Goal: Information Seeking & Learning: Check status

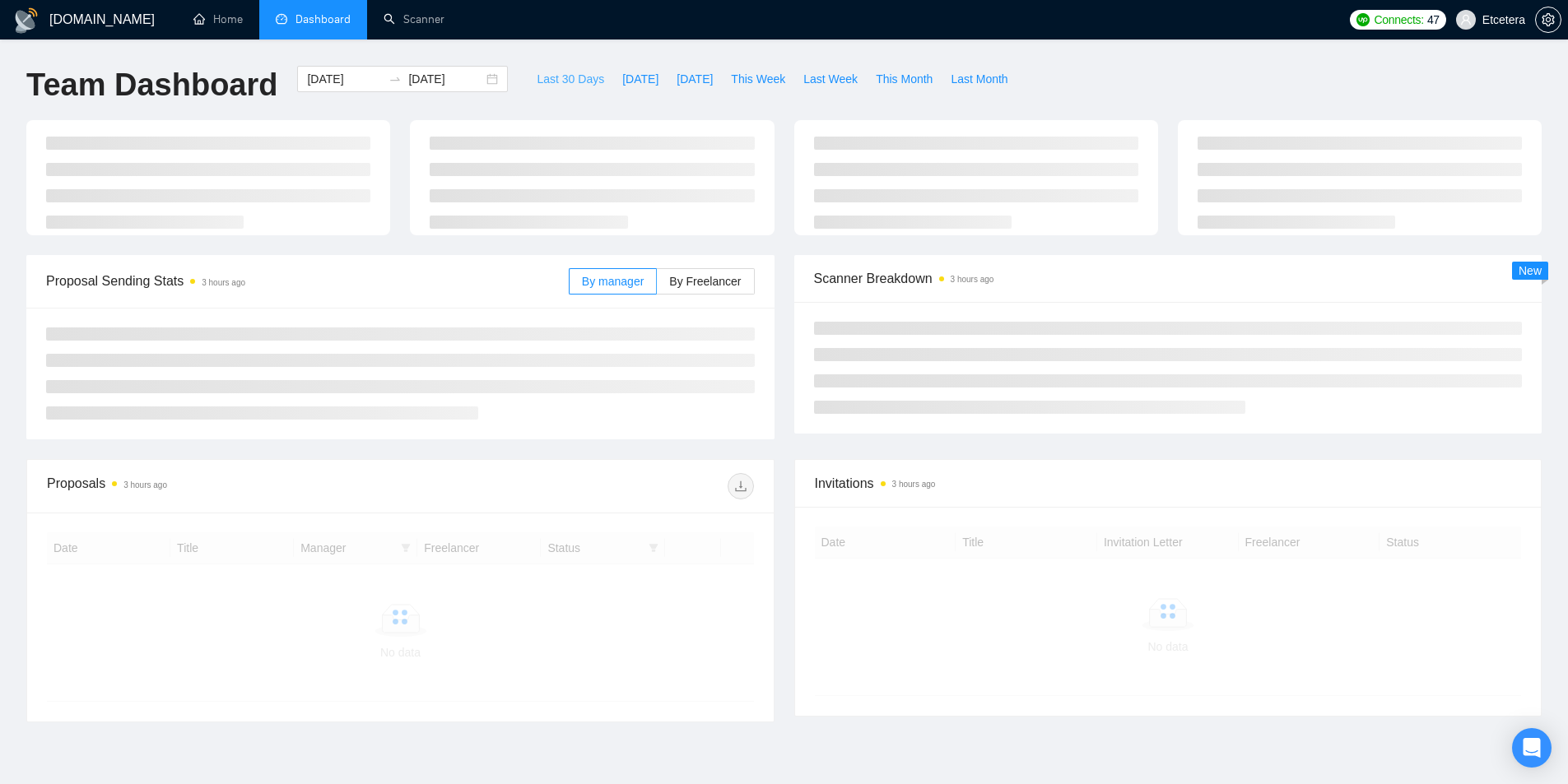
click at [583, 77] on span "Last 30 Days" at bounding box center [570, 79] width 68 height 18
type input "[DATE]"
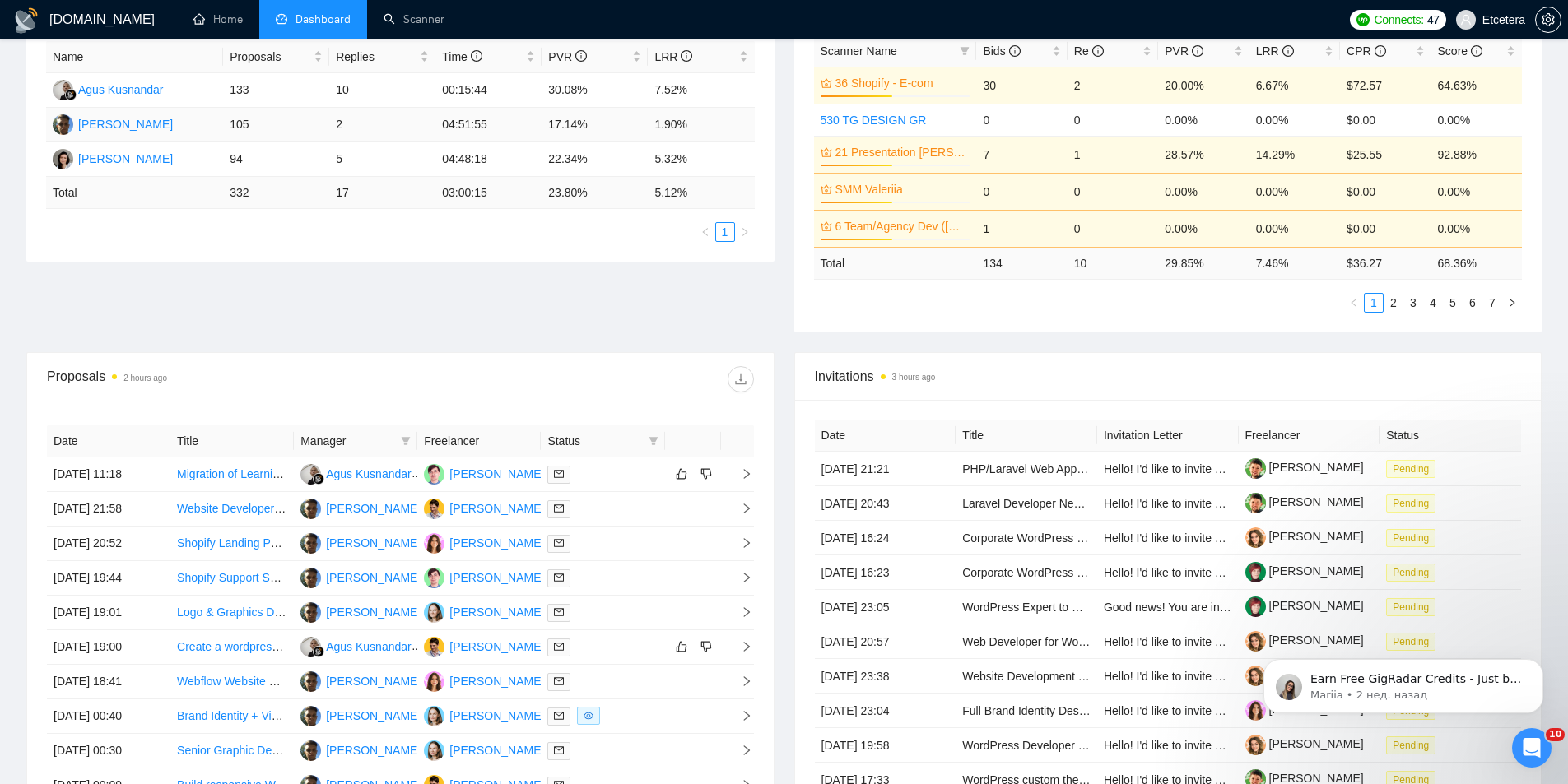
scroll to position [329, 0]
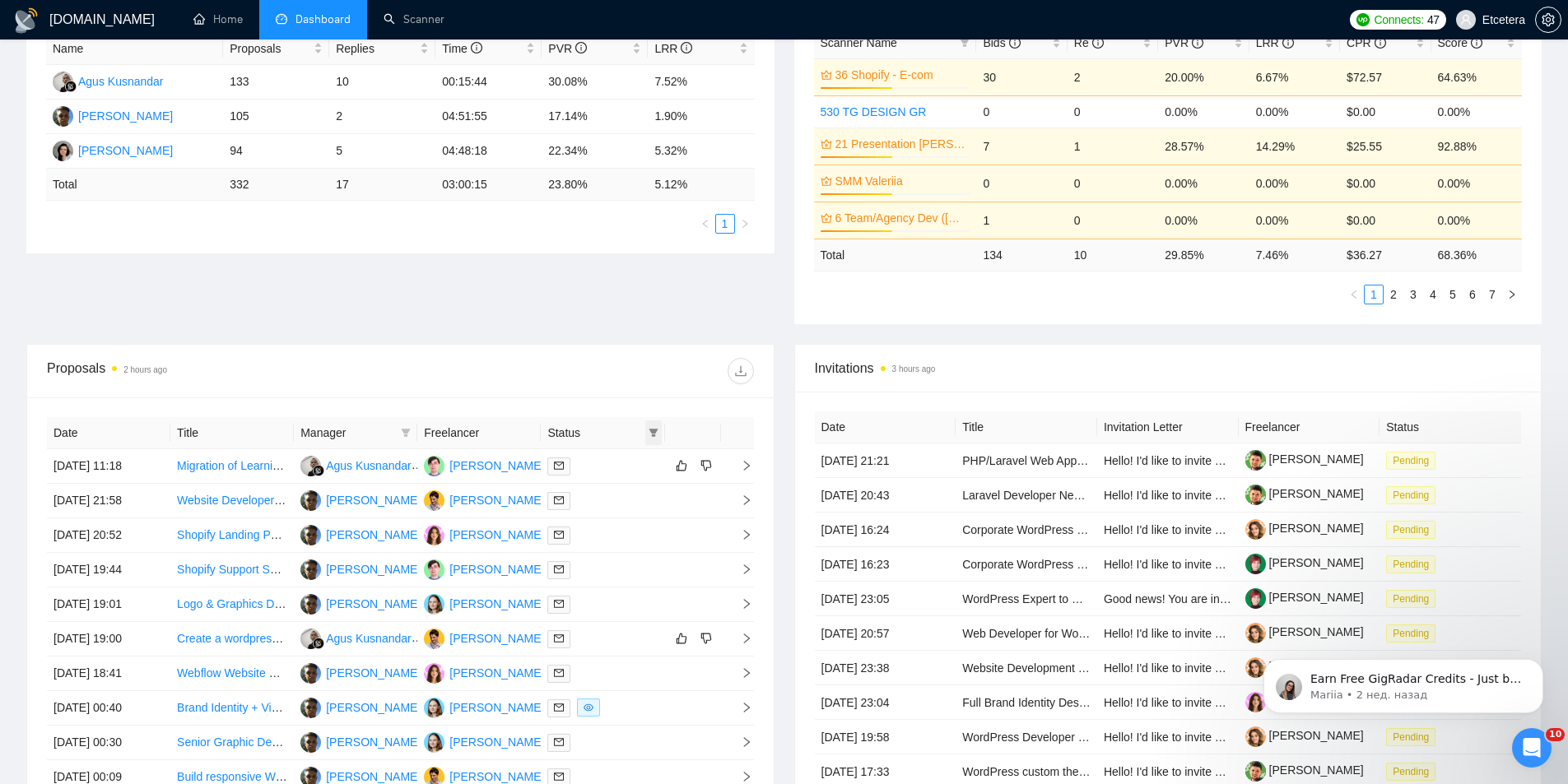
click at [658, 436] on span at bounding box center [653, 432] width 16 height 25
click at [614, 467] on span "Chat" at bounding box center [601, 463] width 32 height 13
checkbox input "true"
click at [411, 431] on icon "filter" at bounding box center [406, 433] width 10 height 10
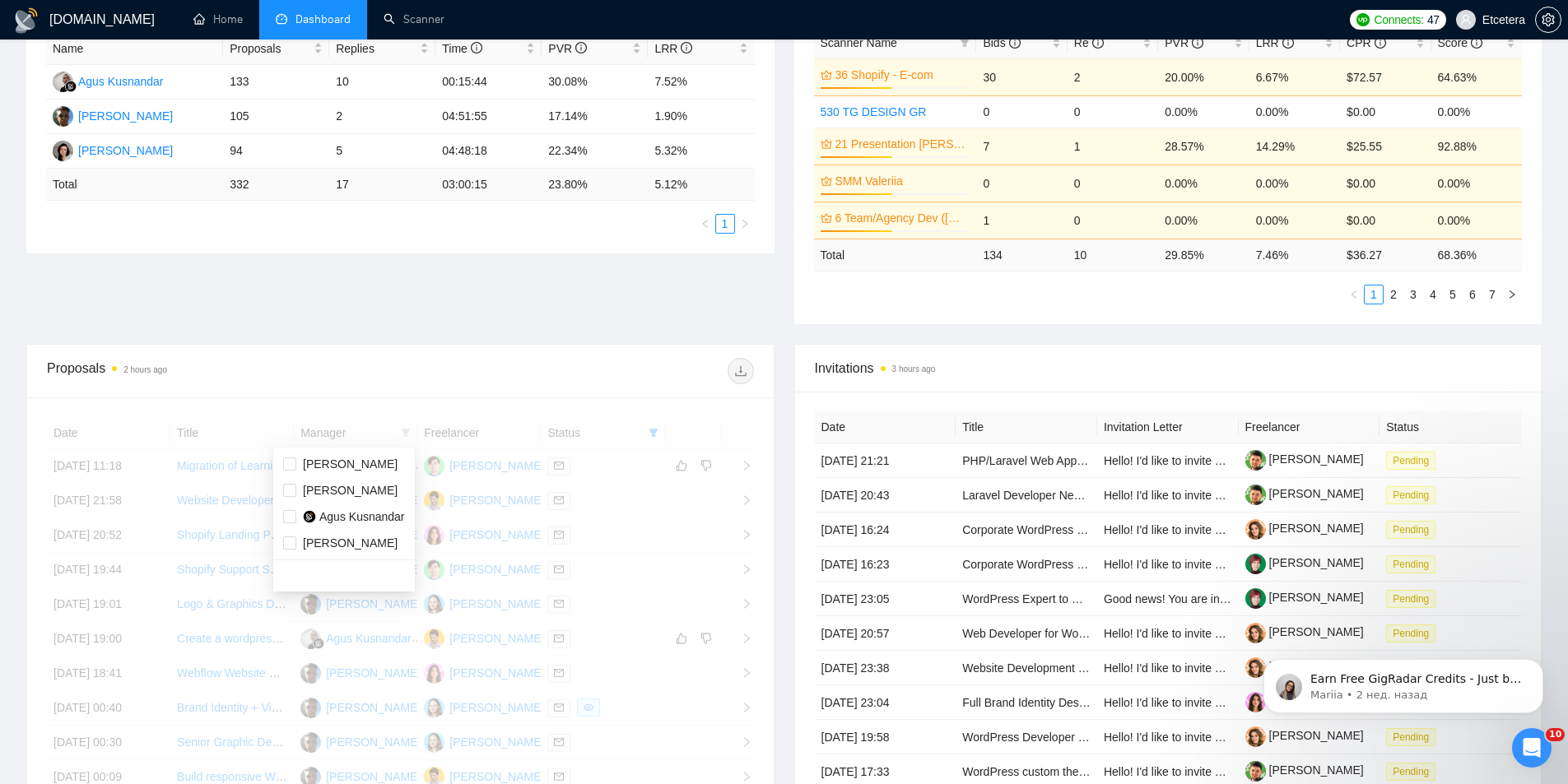
click at [395, 436] on div at bounding box center [400, 581] width 707 height 329
click at [409, 434] on div at bounding box center [400, 581] width 707 height 329
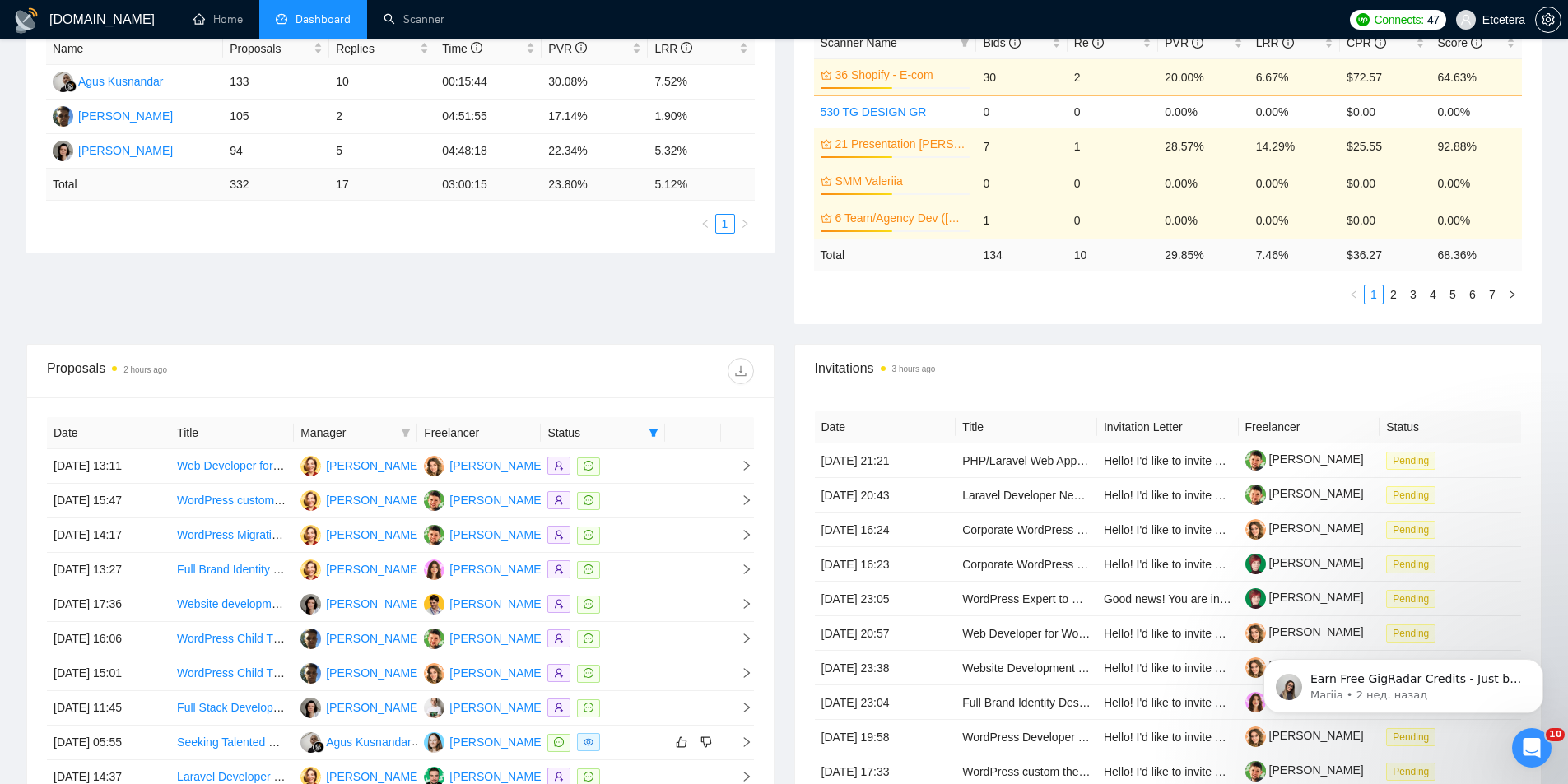
click at [409, 434] on icon "filter" at bounding box center [406, 433] width 10 height 10
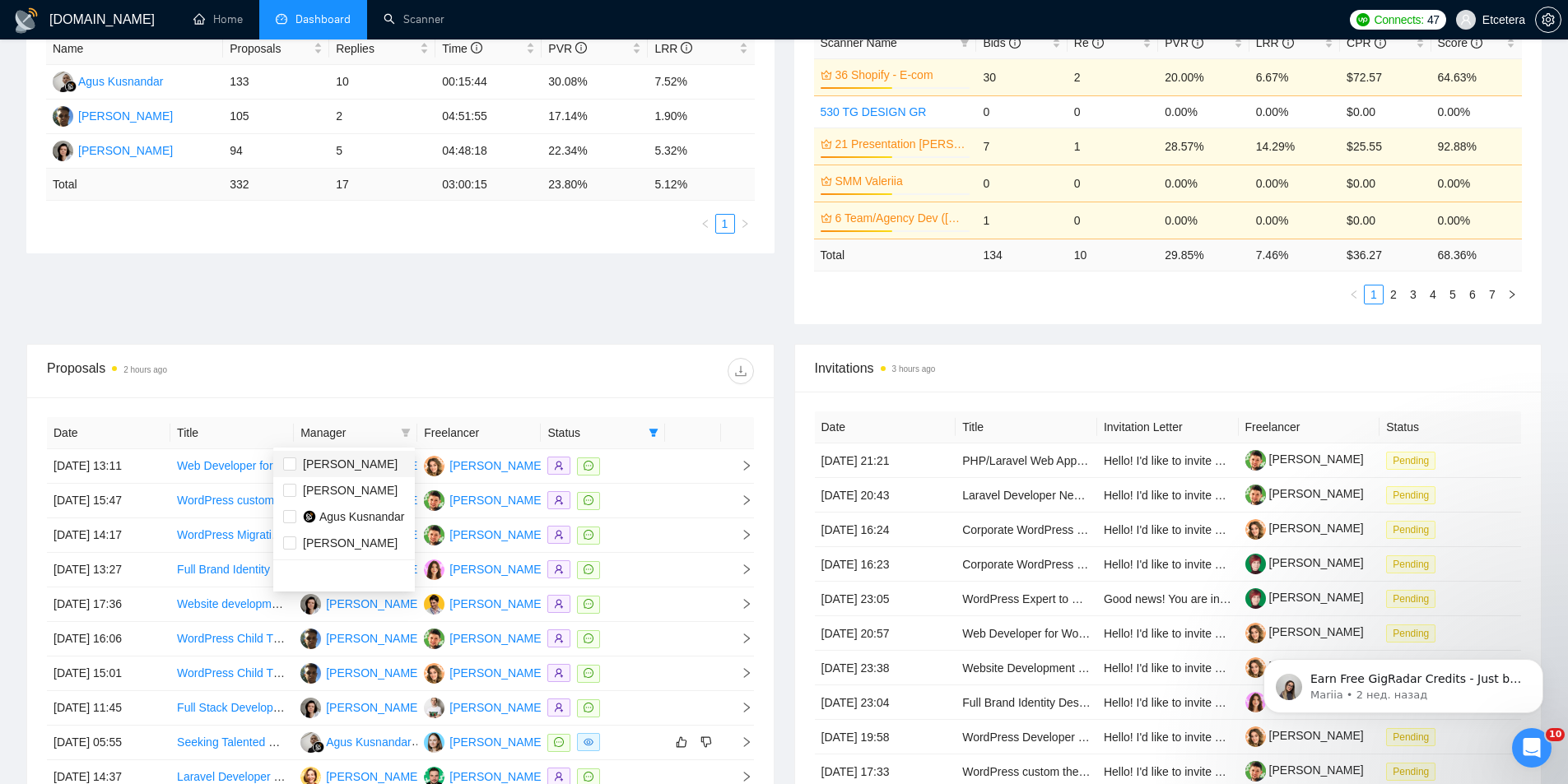
click at [391, 460] on span "[PERSON_NAME]" at bounding box center [344, 464] width 122 height 18
checkbox input "true"
click at [444, 365] on div at bounding box center [576, 371] width 353 height 26
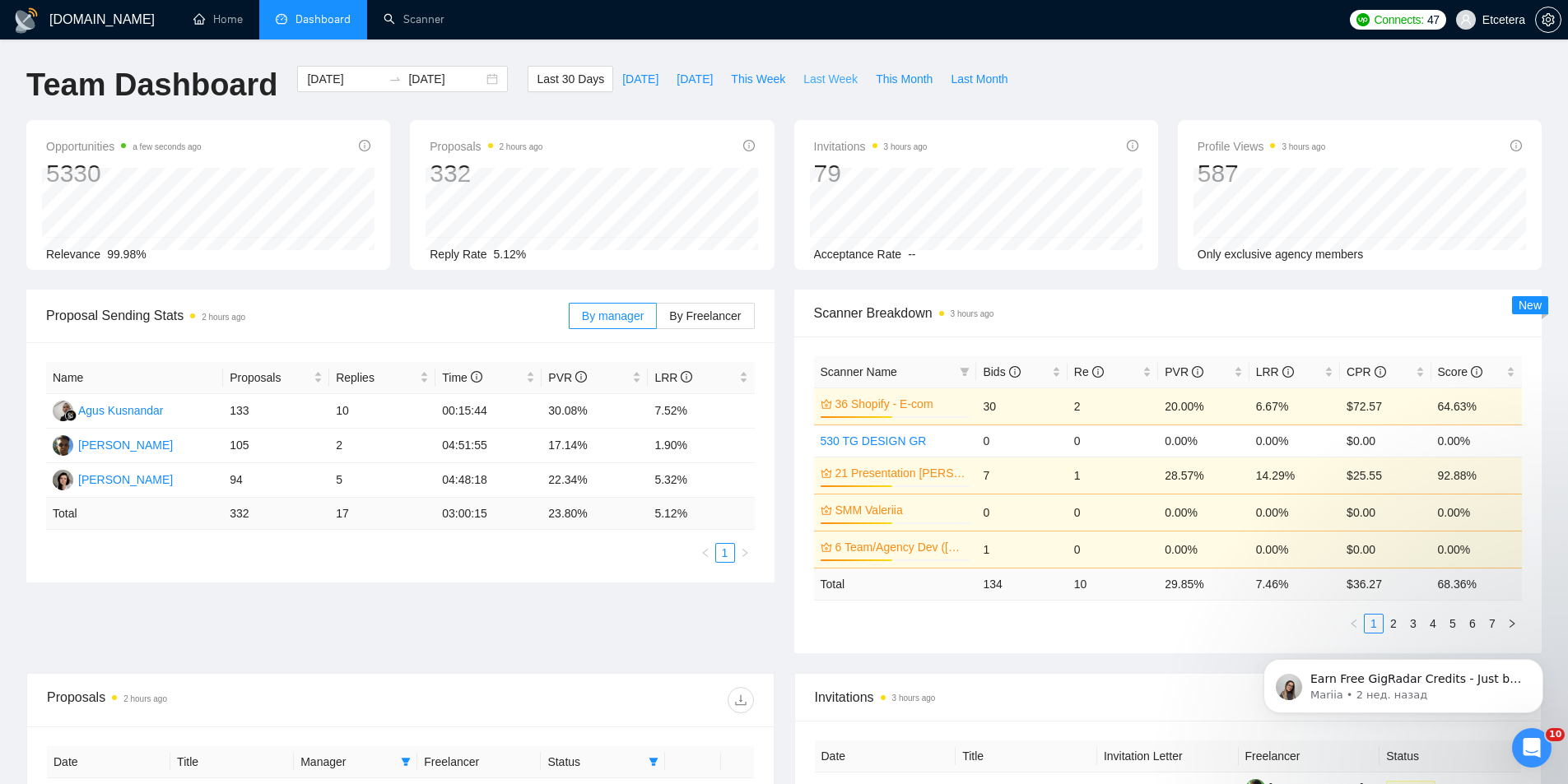
click at [811, 79] on span "Last Week" at bounding box center [831, 79] width 55 height 18
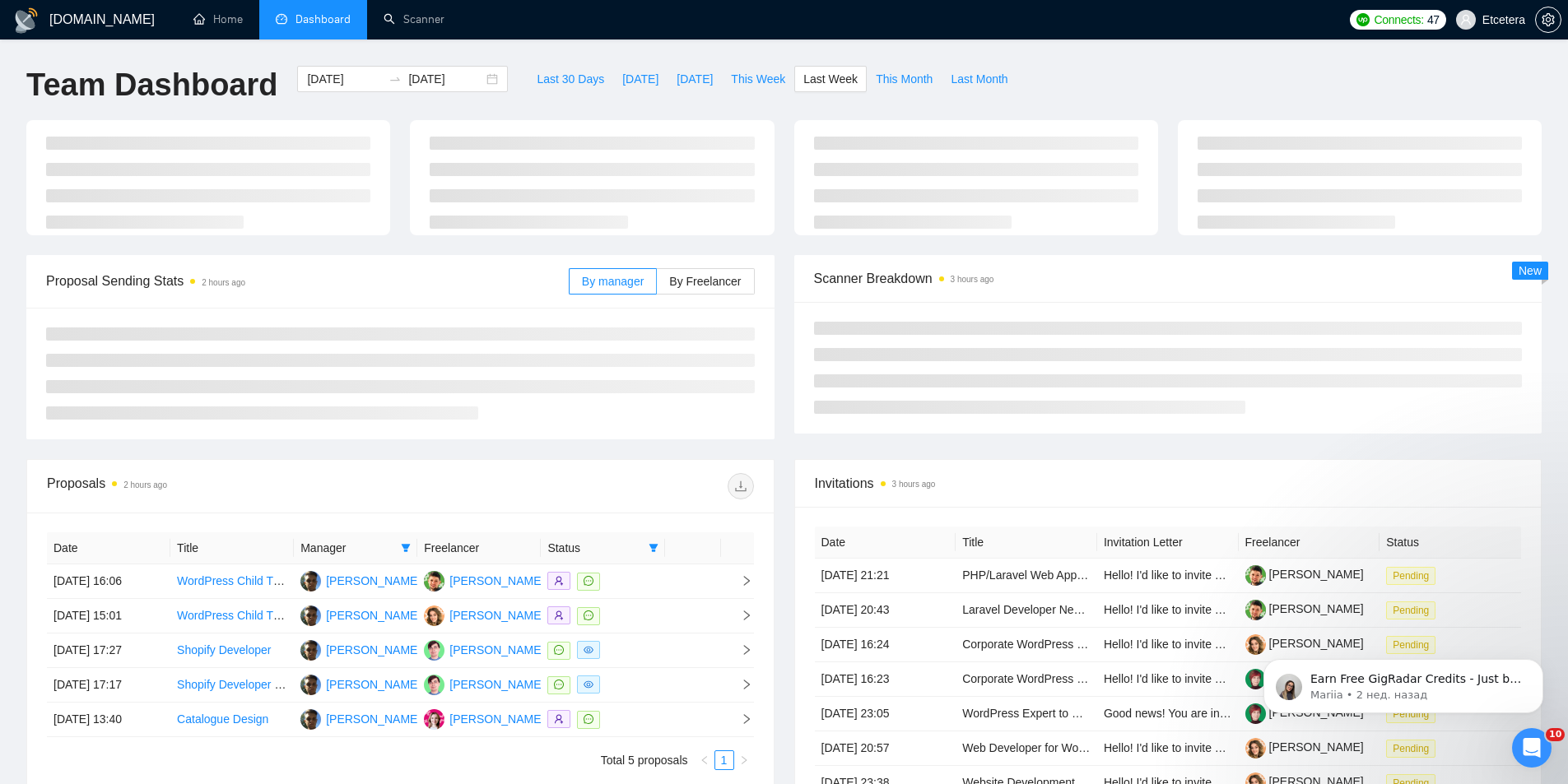
type input "[DATE]"
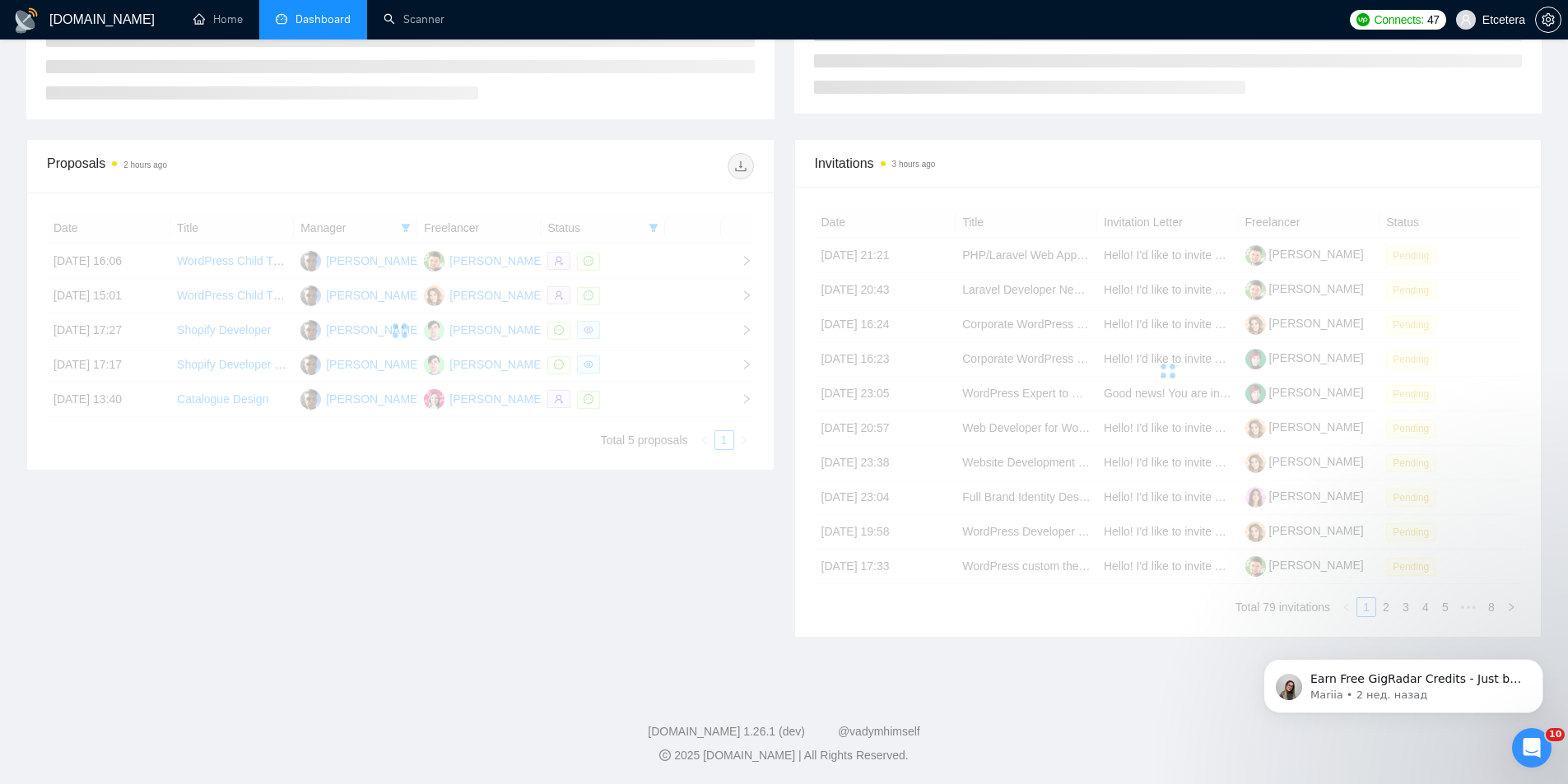
scroll to position [354, 0]
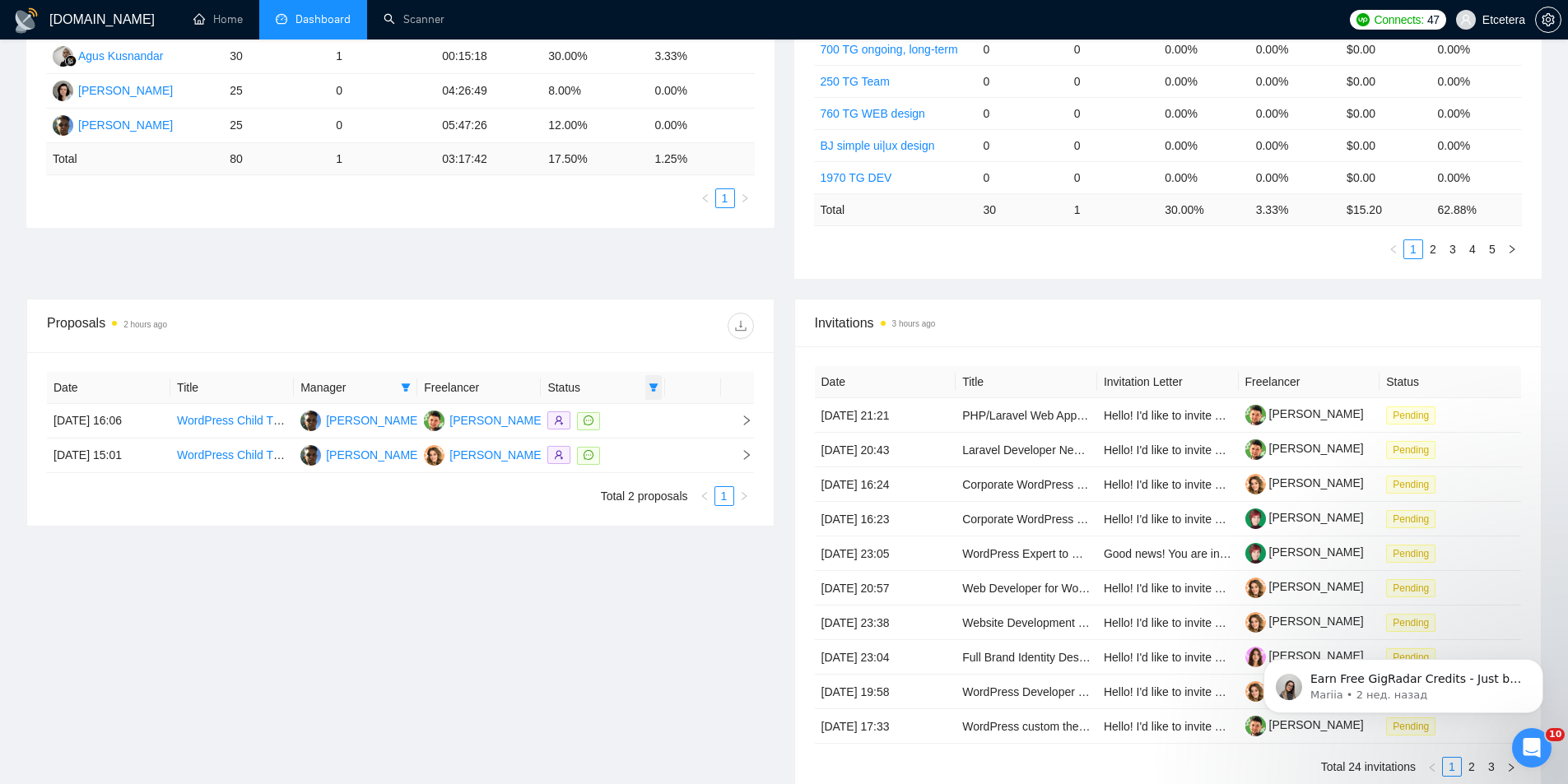
click at [656, 384] on icon "filter" at bounding box center [653, 388] width 9 height 9
click at [638, 418] on span "Chat" at bounding box center [611, 418] width 79 height 18
checkbox input "false"
click at [621, 338] on div "Proposals 2 hours ago" at bounding box center [400, 326] width 707 height 53
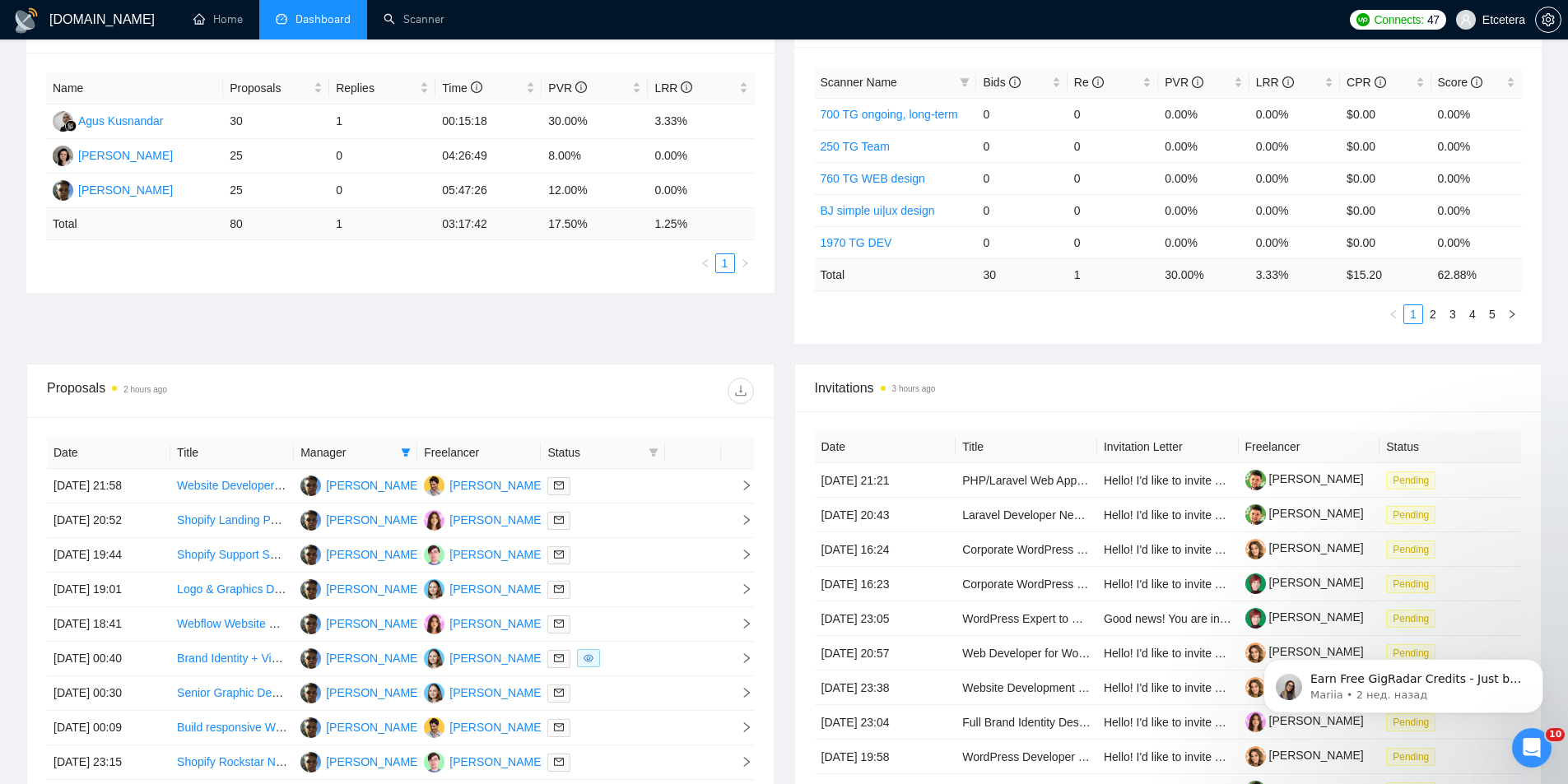
scroll to position [190, 0]
